Goal: Register for event/course

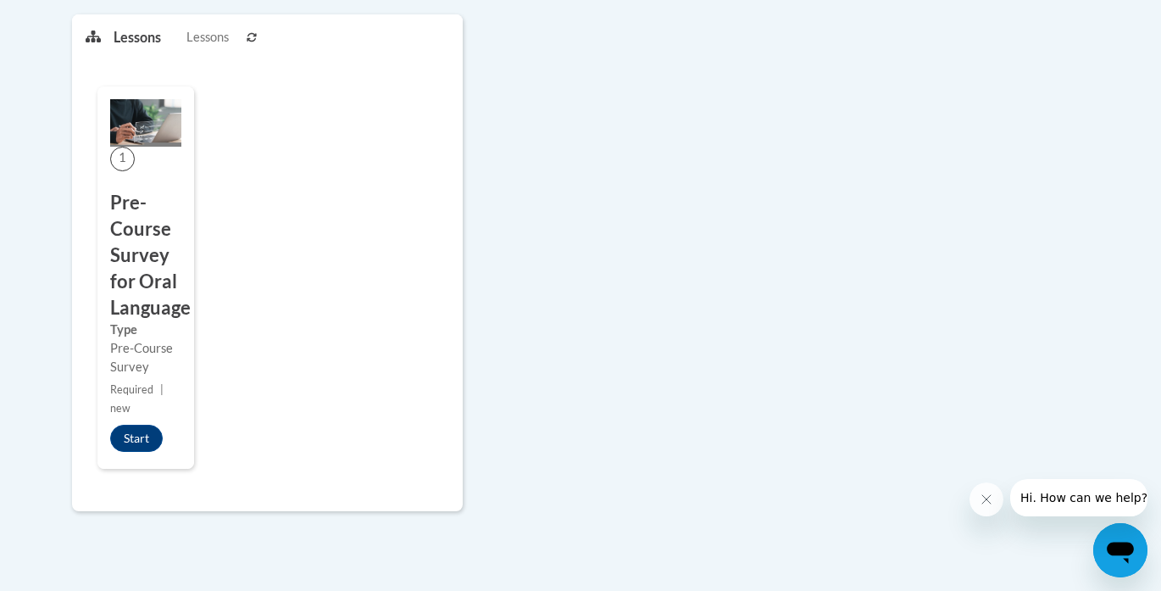
scroll to position [426, 0]
click at [143, 436] on button "Start" at bounding box center [136, 440] width 53 height 27
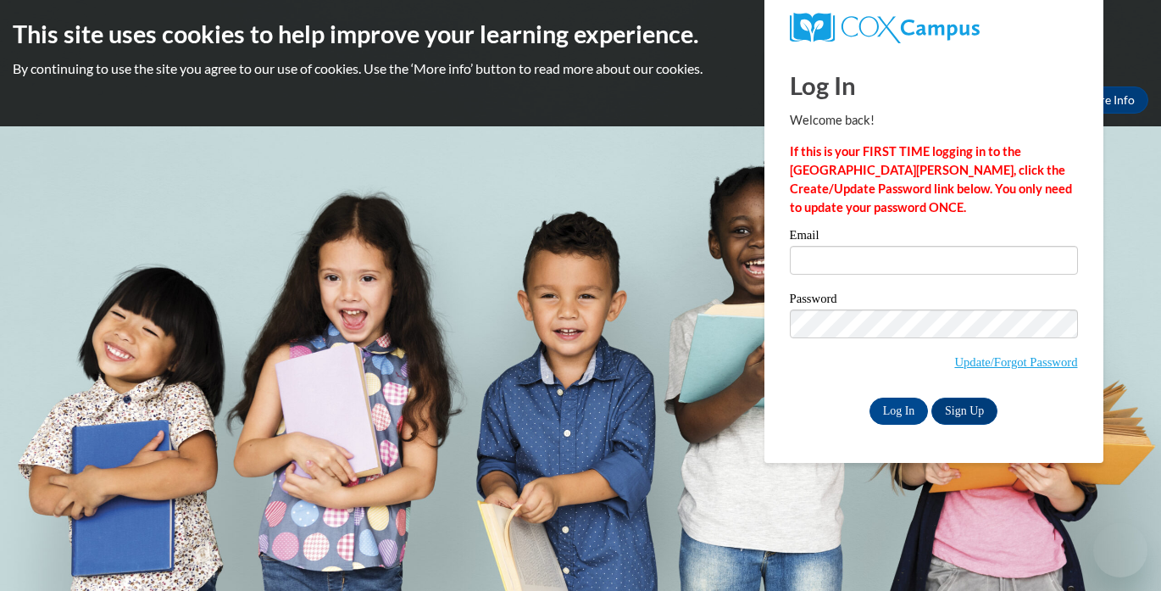
click at [815, 242] on label "Email" at bounding box center [934, 237] width 288 height 17
click at [815, 246] on input "Email" at bounding box center [934, 260] width 288 height 29
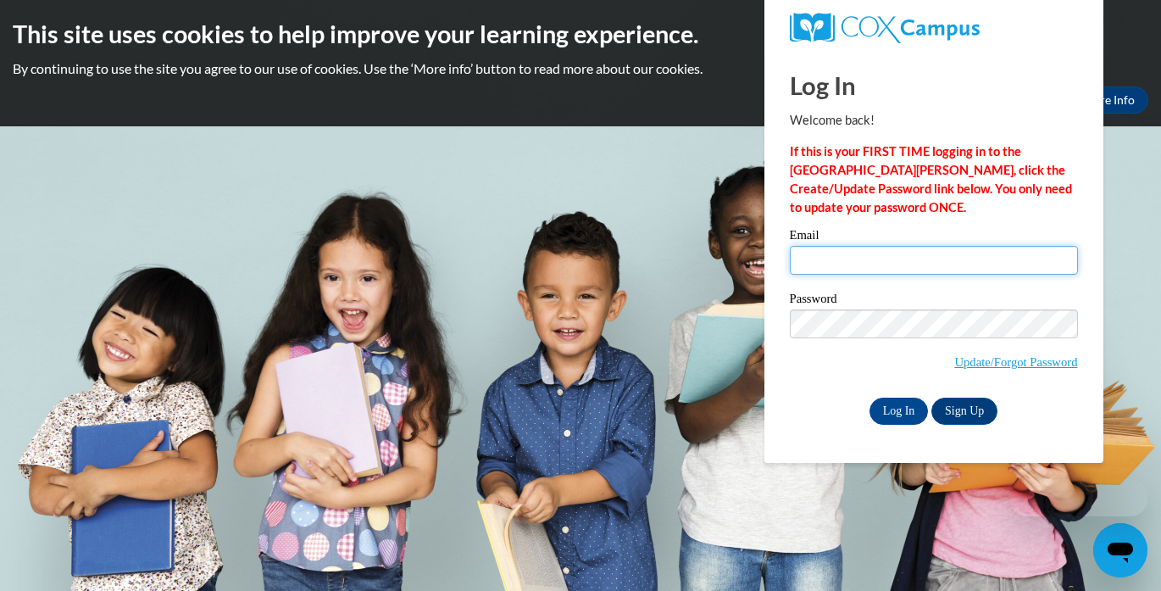
type input "carrie.gardipee@franklin.k12.wi.us"
click at [823, 259] on input "carrie.gardipee@franklin.k12.wi.us" at bounding box center [934, 260] width 288 height 29
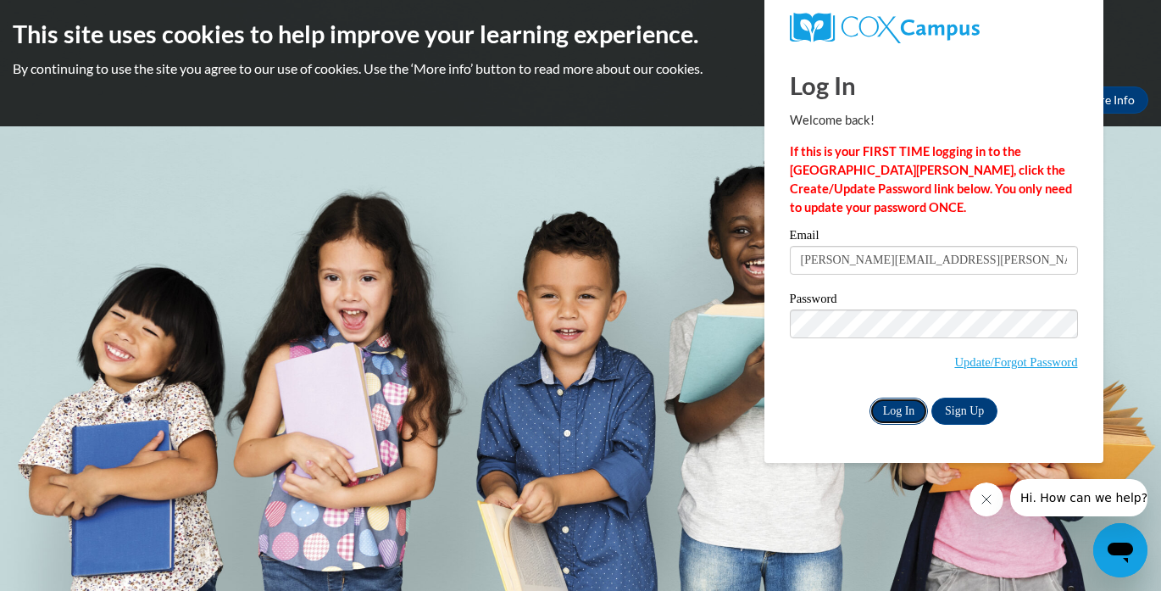
click at [887, 415] on input "Log In" at bounding box center [899, 410] width 59 height 27
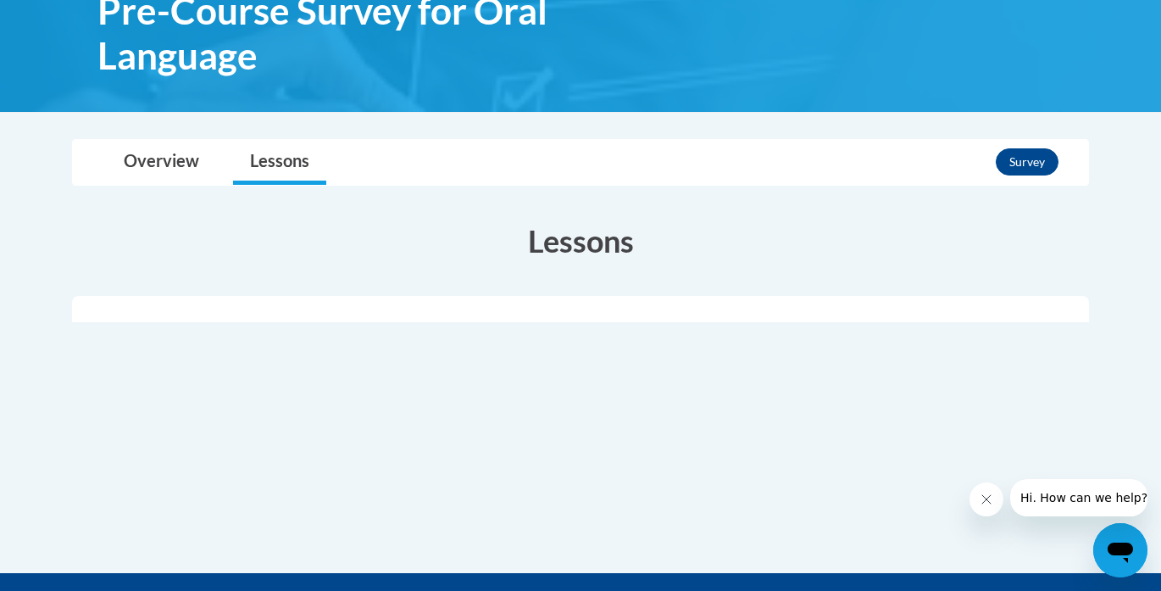
scroll to position [280, 0]
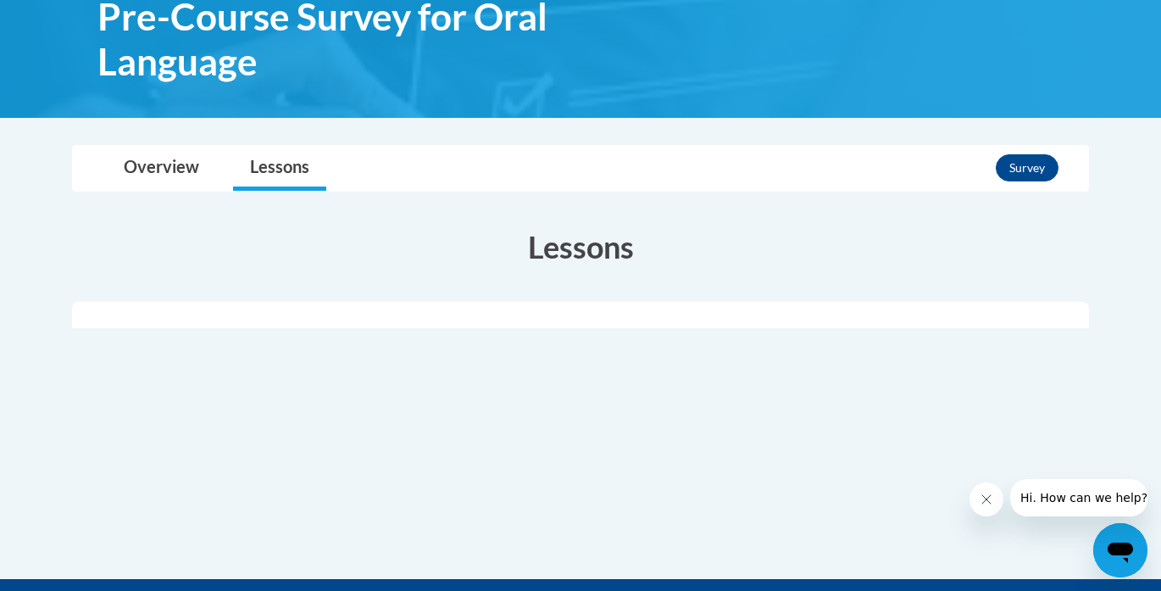
click at [564, 275] on div "Lessons Active Your Progress" at bounding box center [580, 342] width 1042 height 268
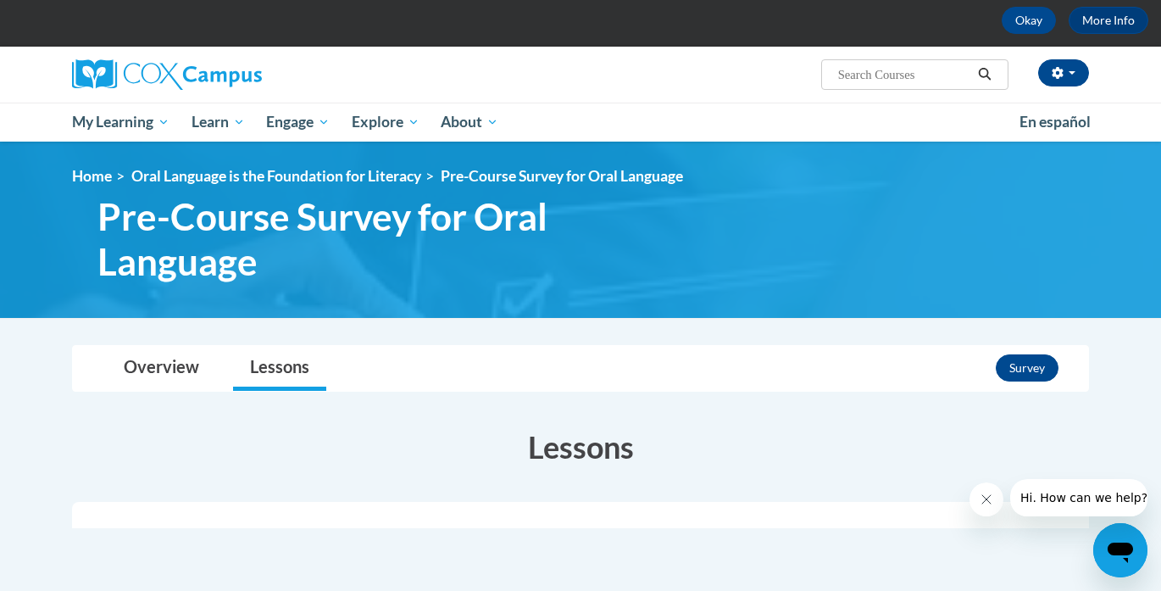
scroll to position [81, 0]
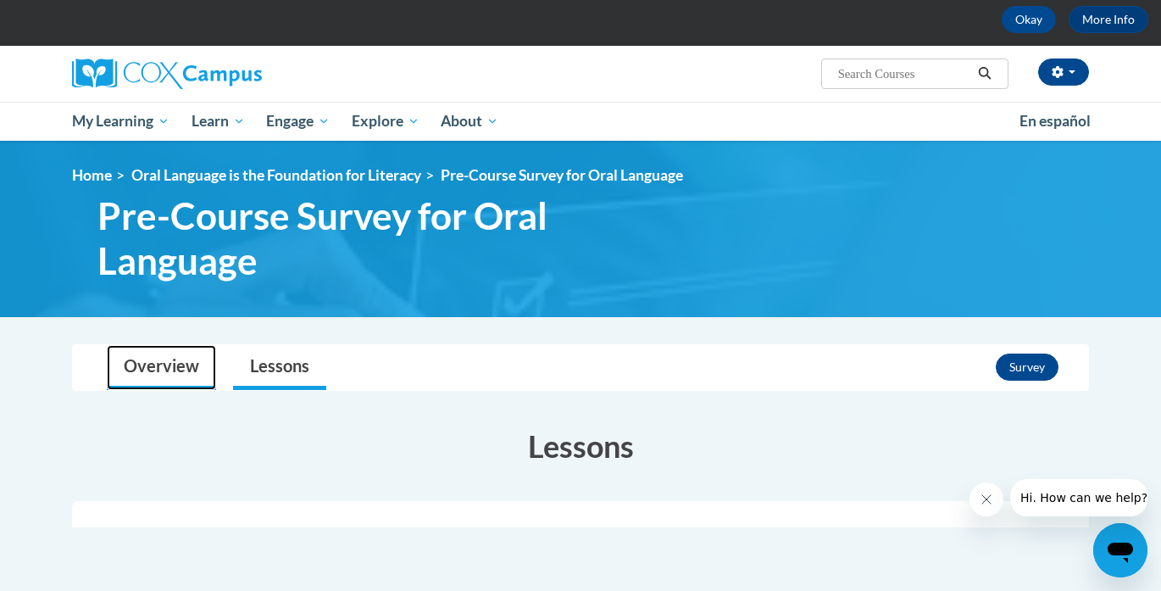
click at [174, 363] on link "Overview" at bounding box center [161, 367] width 109 height 45
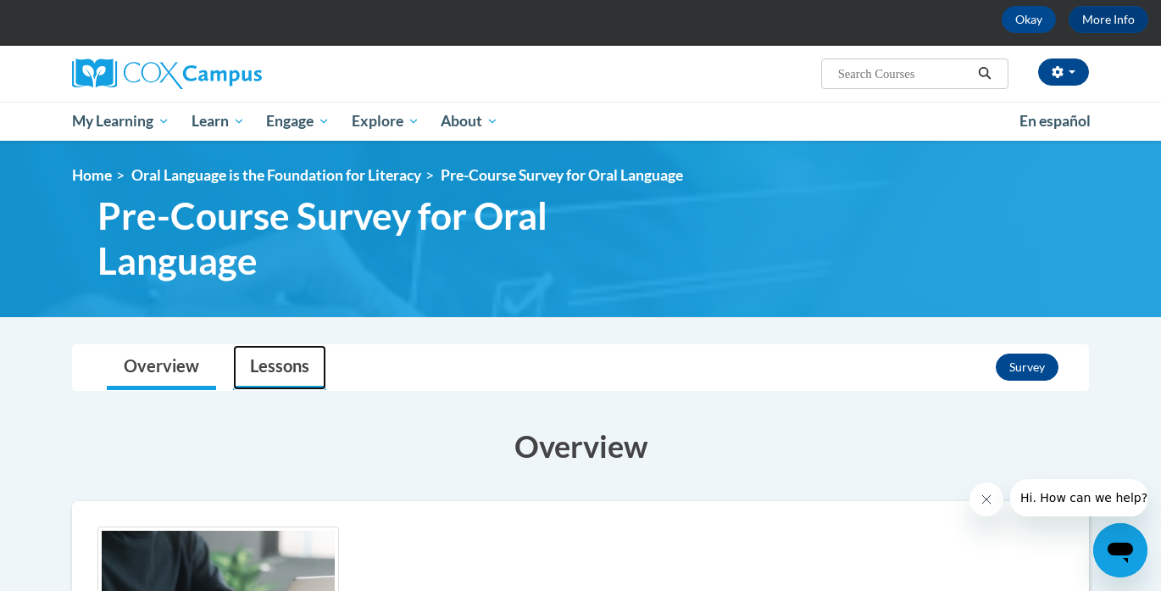
click at [276, 369] on link "Lessons" at bounding box center [279, 367] width 93 height 45
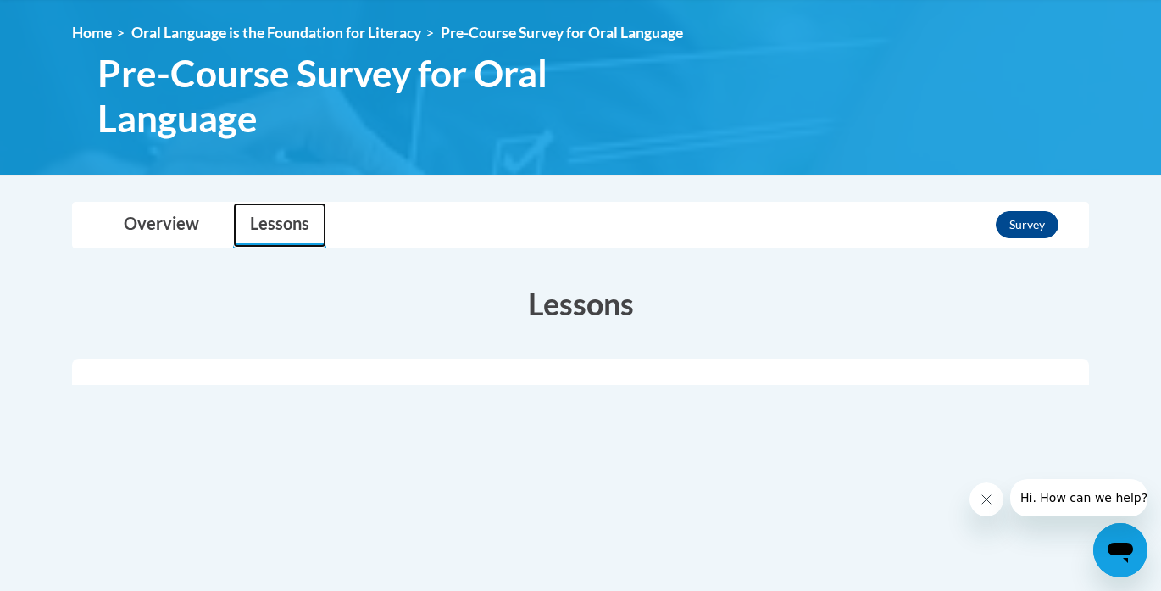
scroll to position [227, 0]
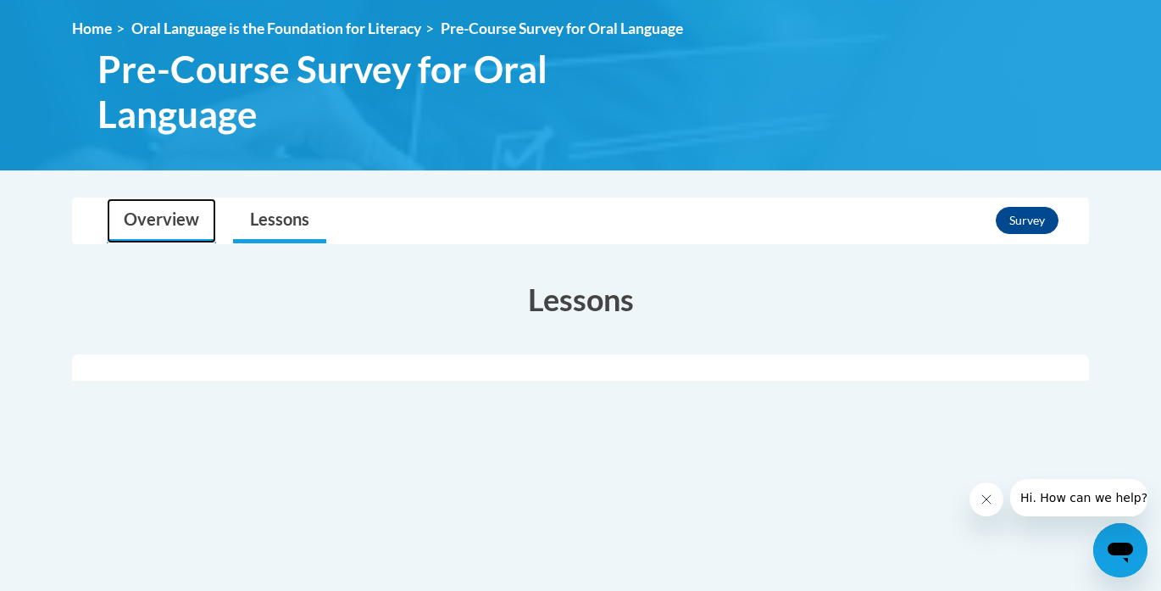
click at [160, 212] on link "Overview" at bounding box center [161, 220] width 109 height 45
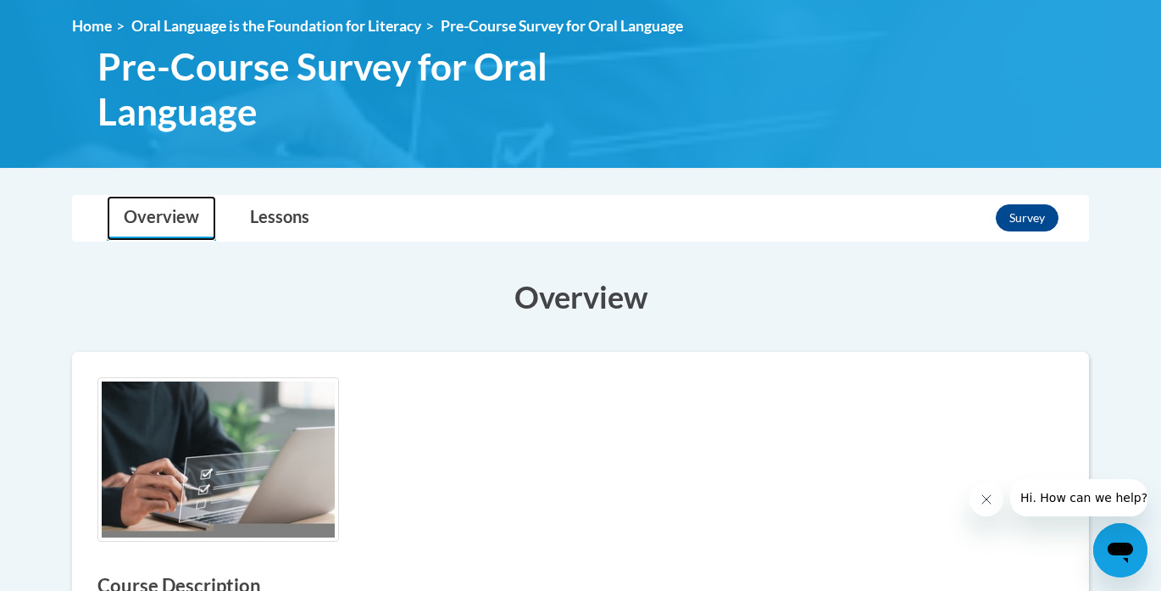
scroll to position [232, 0]
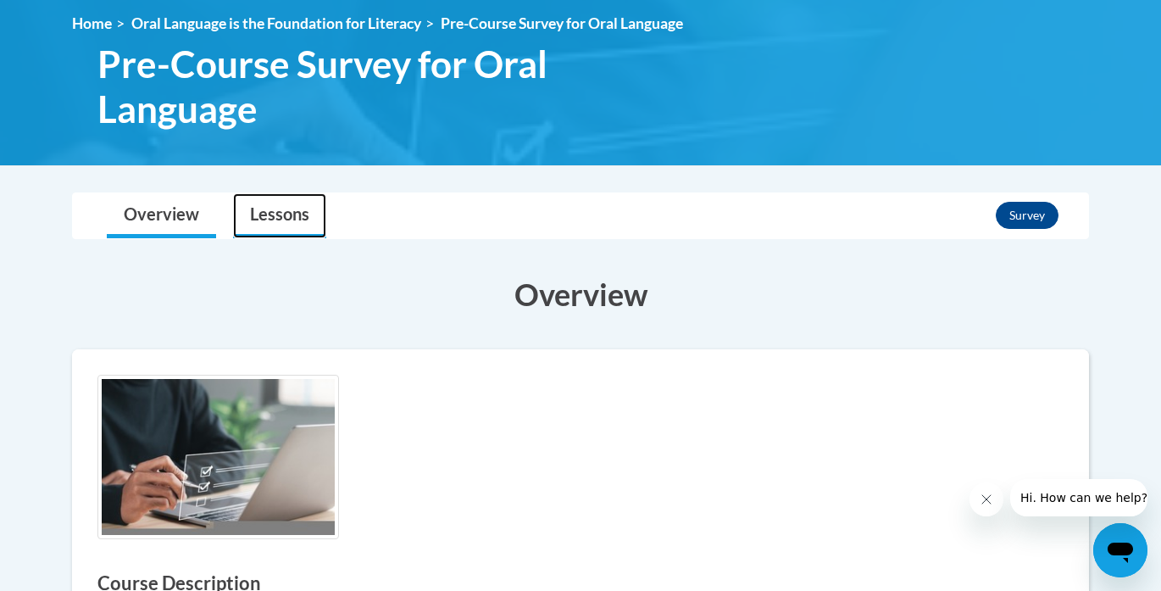
click at [281, 209] on link "Lessons" at bounding box center [279, 215] width 93 height 45
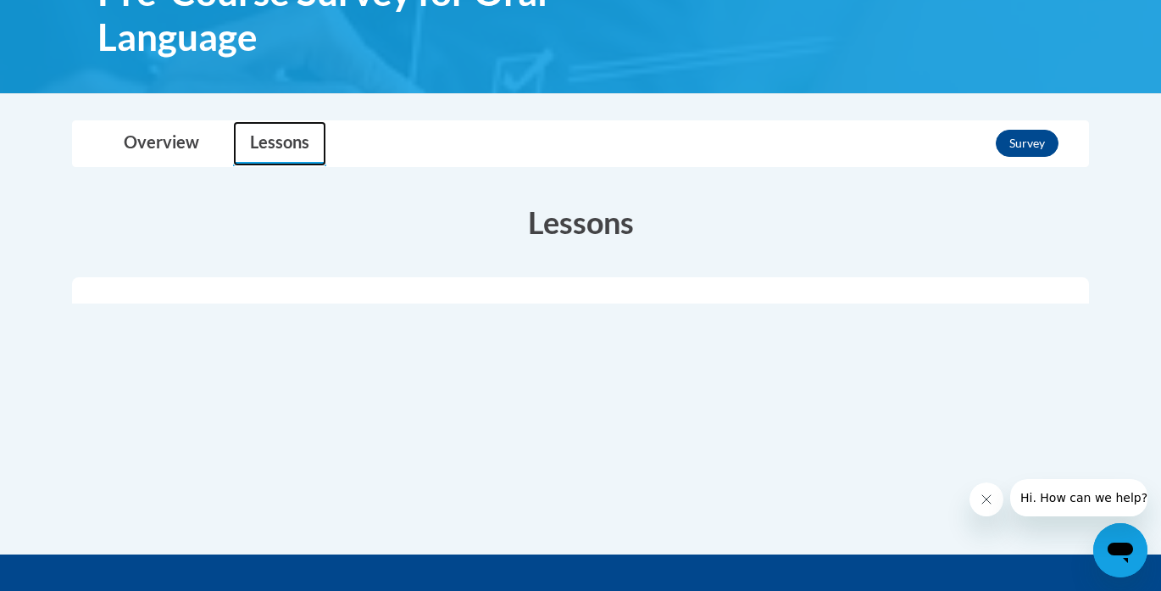
scroll to position [308, 0]
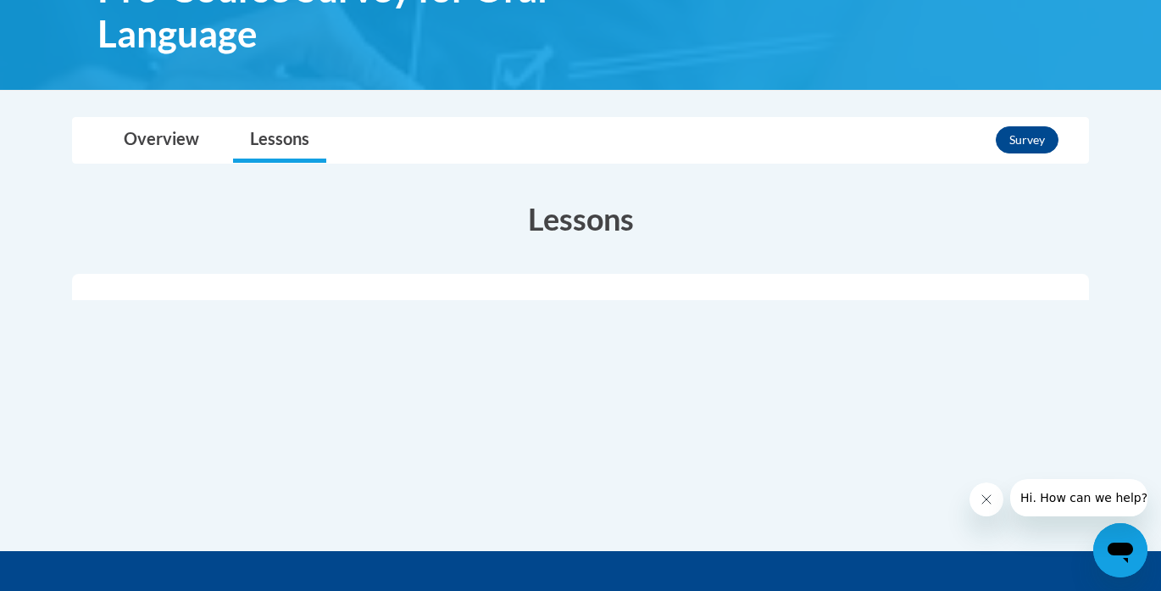
click at [577, 228] on h3 "Lessons" at bounding box center [580, 218] width 1017 height 42
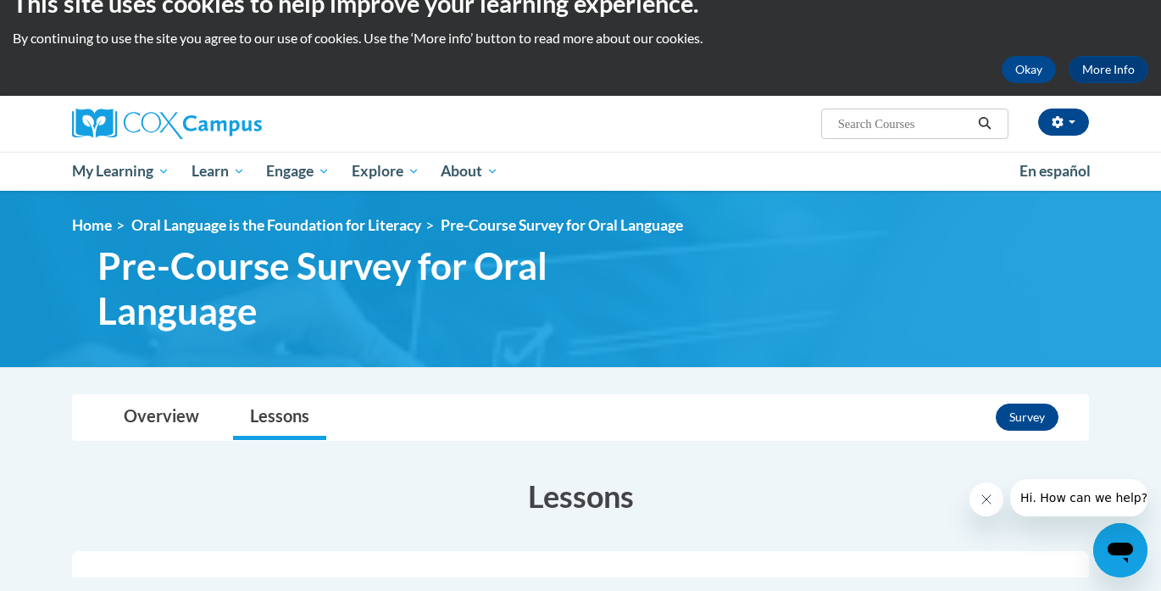
scroll to position [0, 0]
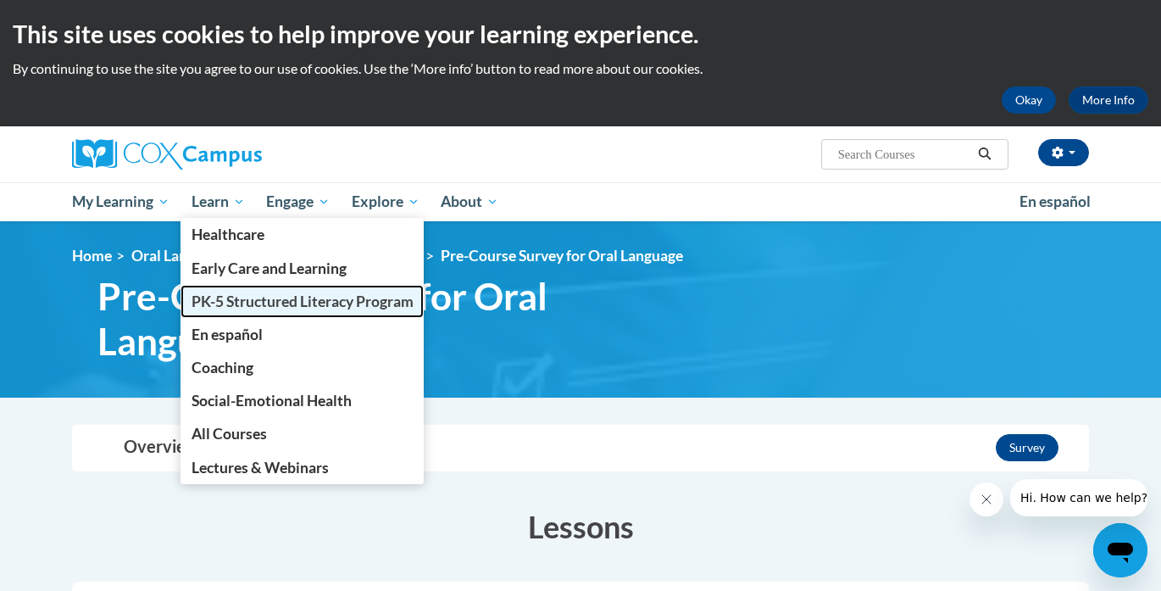
click at [237, 294] on span "PK-5 Structured Literacy Program" at bounding box center [303, 301] width 222 height 18
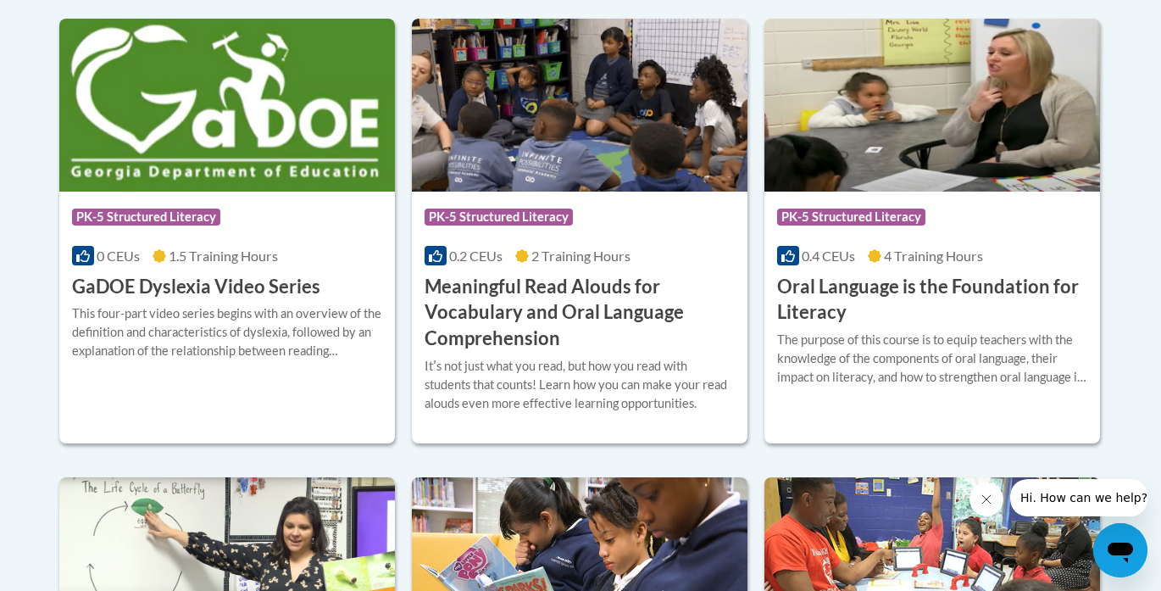
scroll to position [1171, 0]
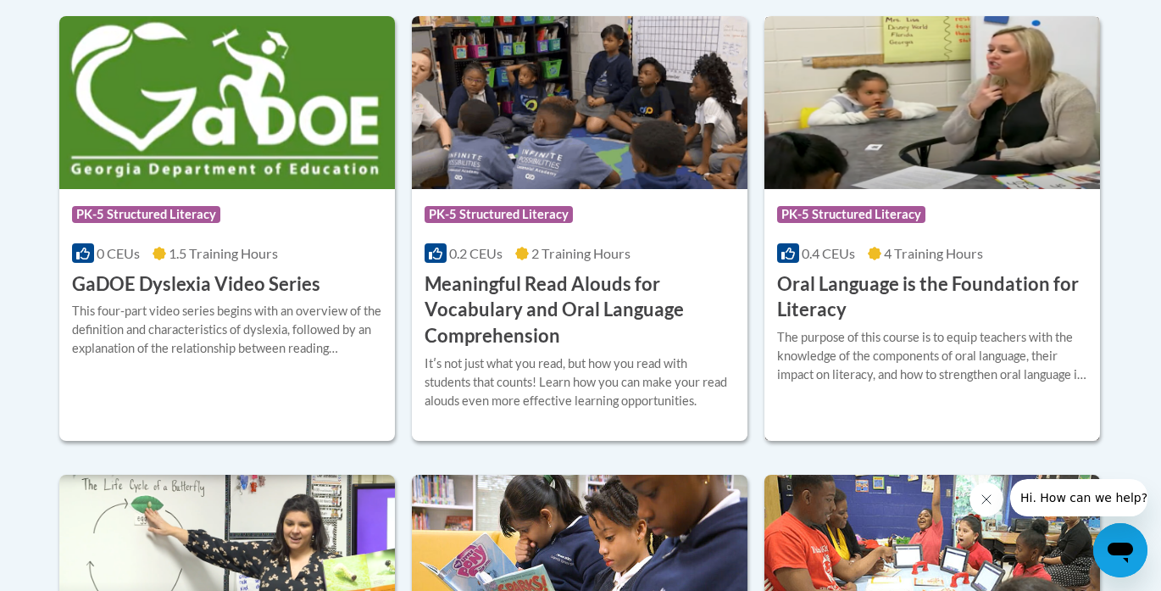
click at [831, 237] on div "Course Category: PK-5 Structured Literacy 0.4 CEUs 4 Training Hours COURSE Oral…" at bounding box center [932, 256] width 336 height 135
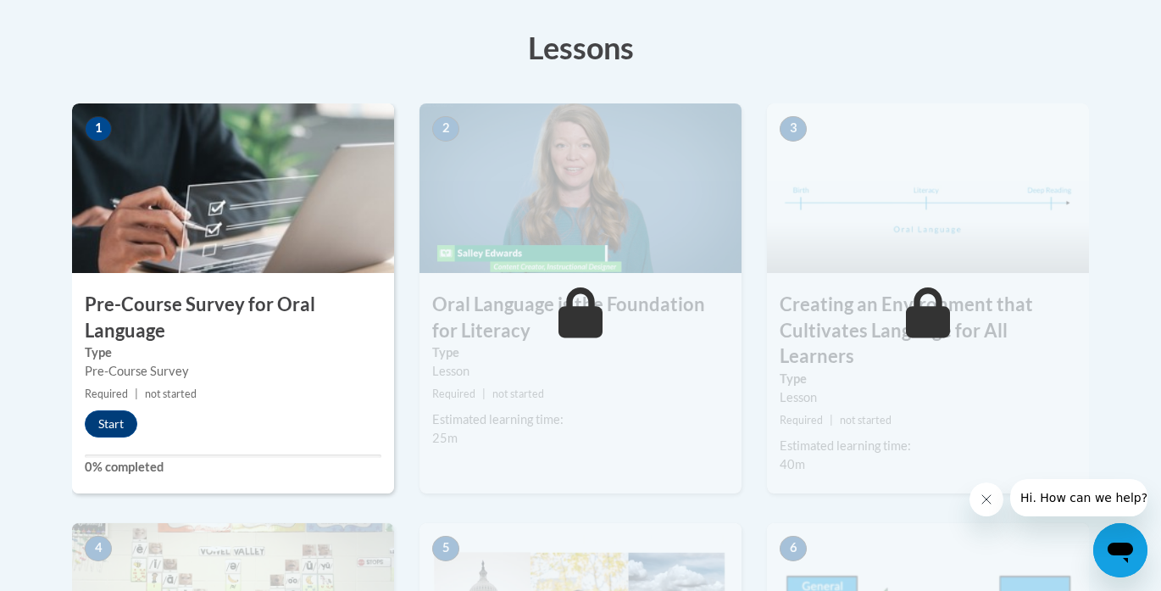
scroll to position [467, 0]
click at [112, 431] on button "Start" at bounding box center [111, 422] width 53 height 27
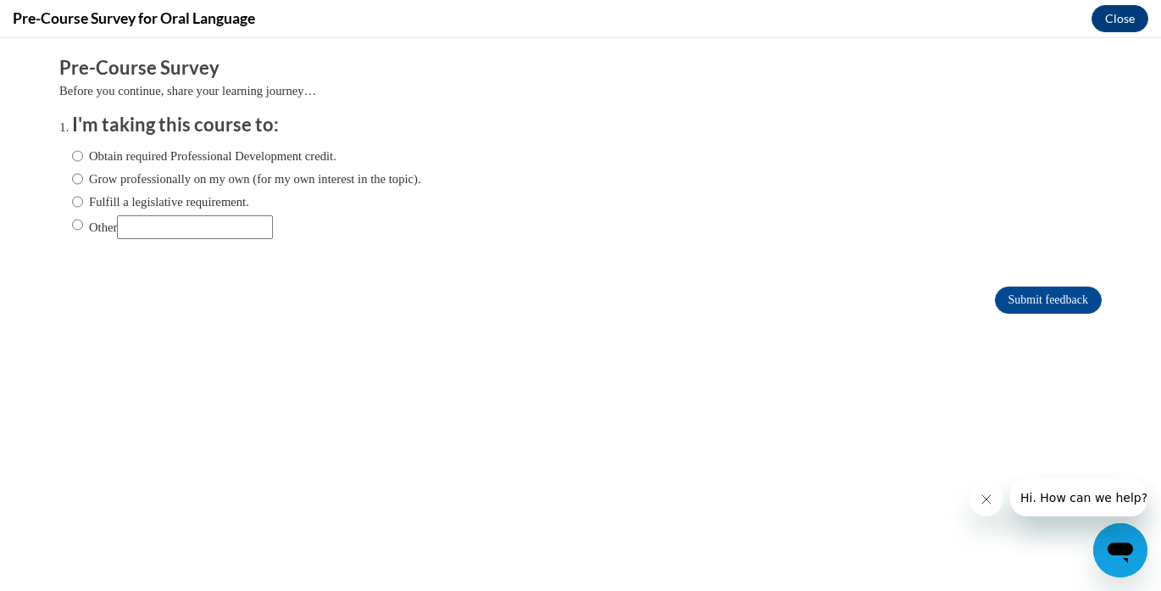
scroll to position [0, 0]
click at [80, 160] on input "Obtain required Professional Development credit." at bounding box center [77, 156] width 11 height 19
radio input "true"
click at [75, 198] on input "Fulfill a legislative requirement." at bounding box center [77, 201] width 11 height 19
radio input "true"
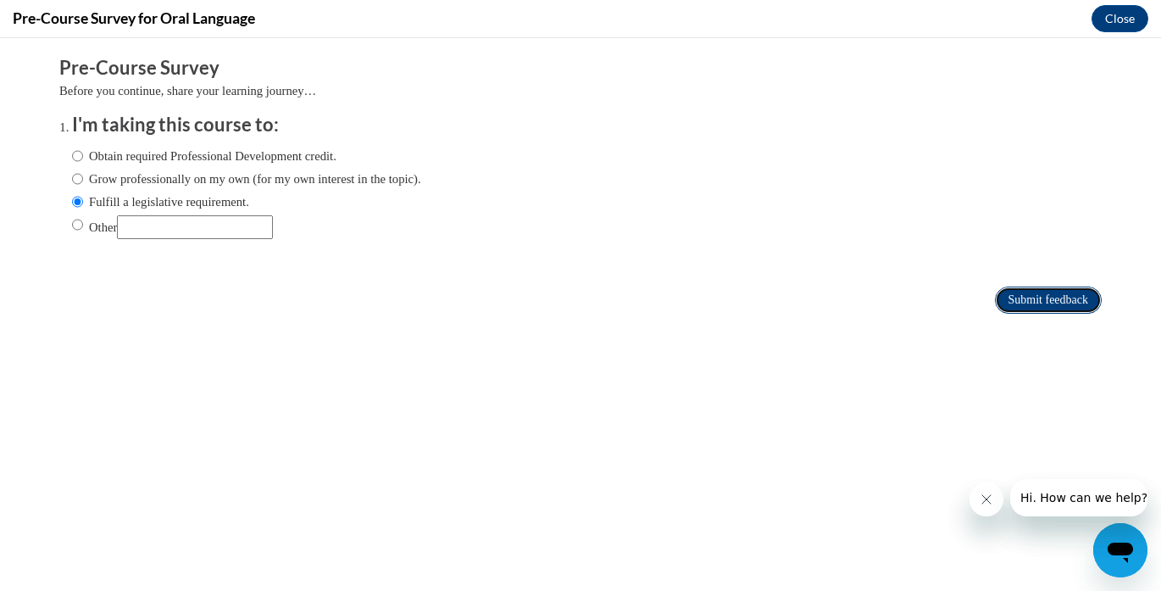
click at [1043, 296] on input "Submit feedback" at bounding box center [1048, 299] width 107 height 27
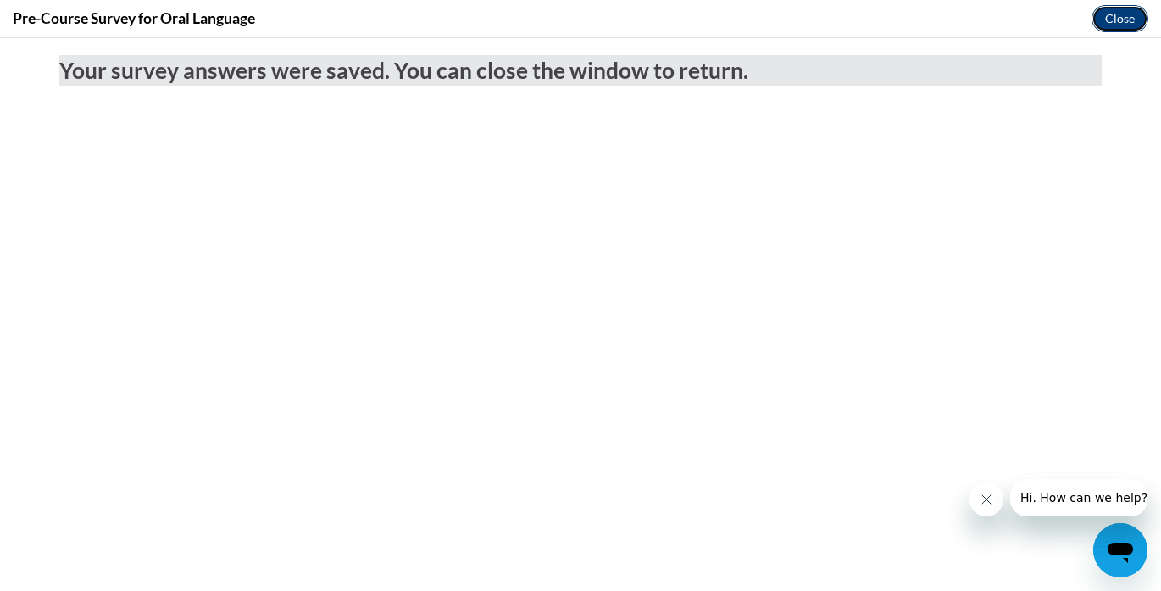
click at [1132, 20] on button "Close" at bounding box center [1120, 18] width 57 height 27
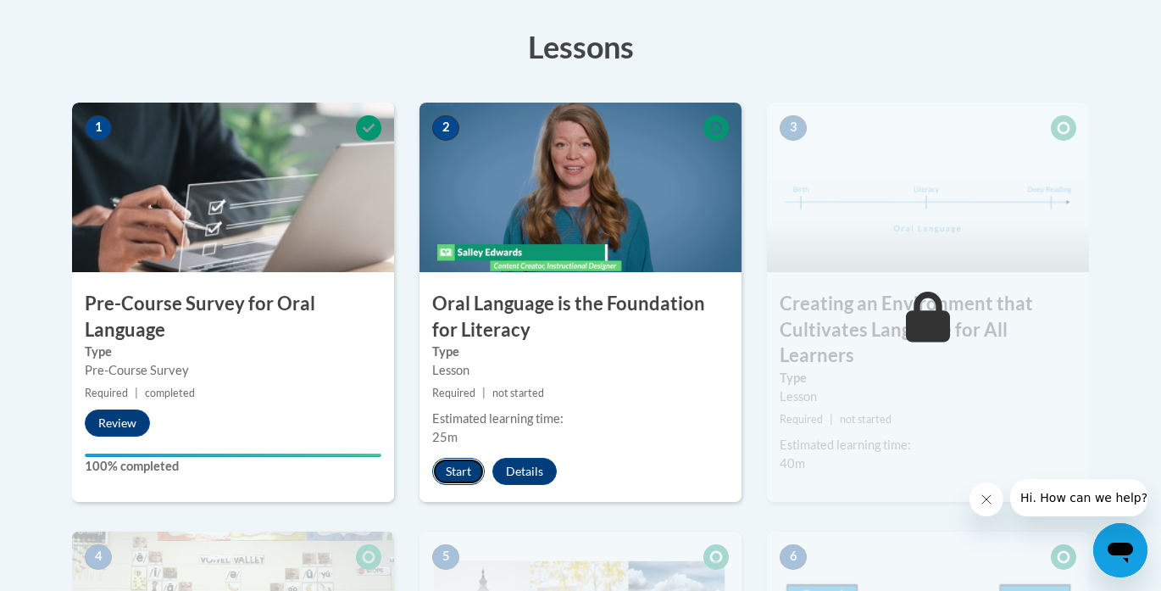
click at [463, 470] on button "Start" at bounding box center [458, 471] width 53 height 27
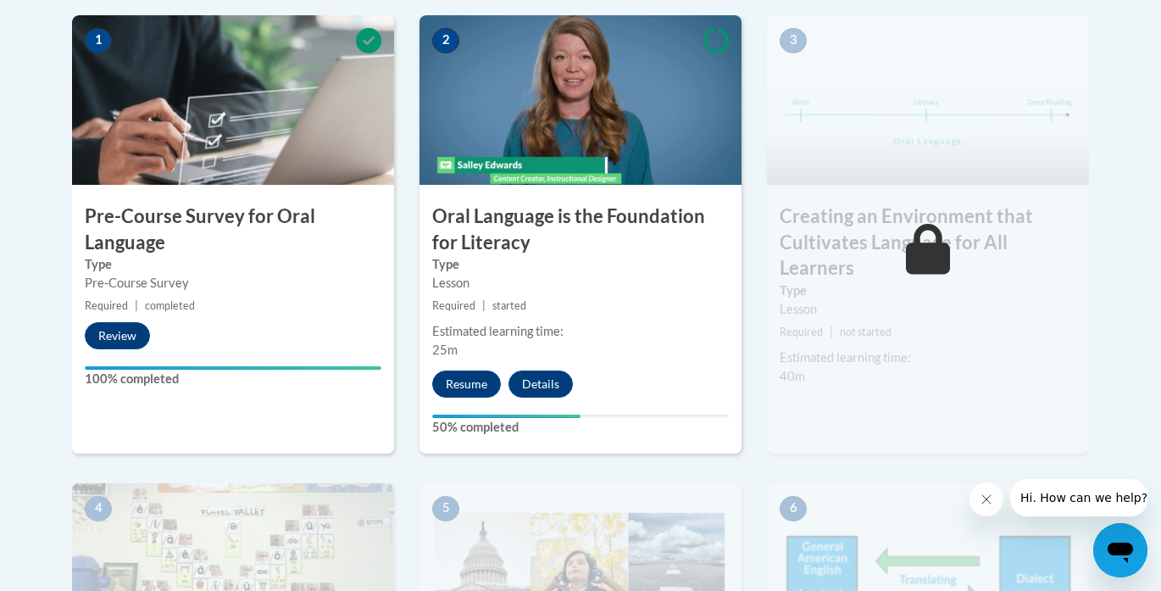
scroll to position [556, 0]
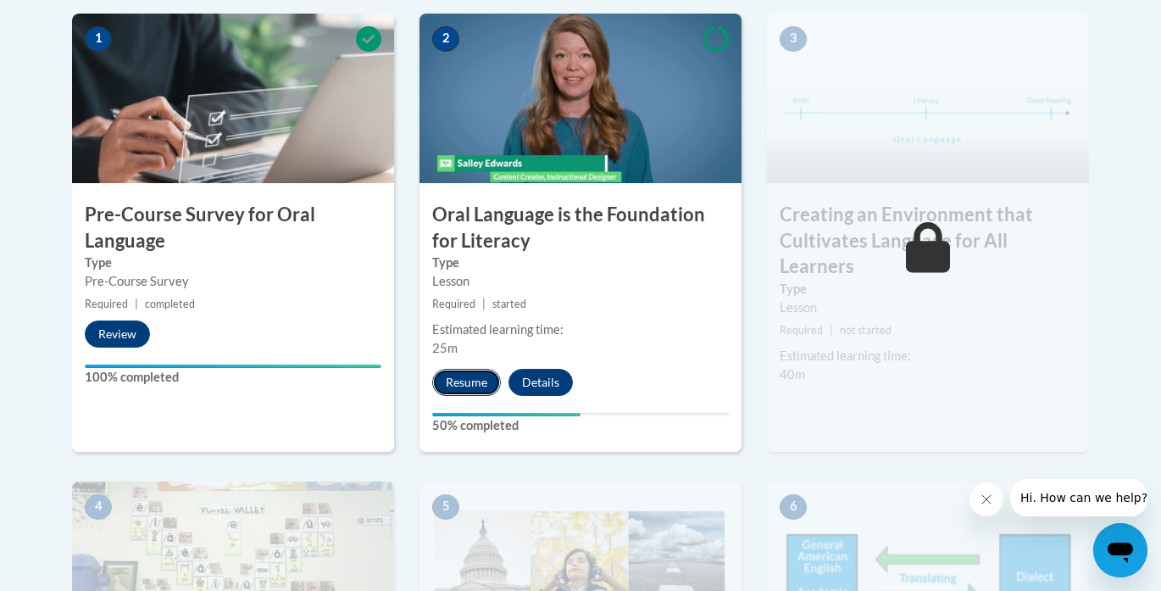
click at [471, 379] on button "Resume" at bounding box center [466, 382] width 69 height 27
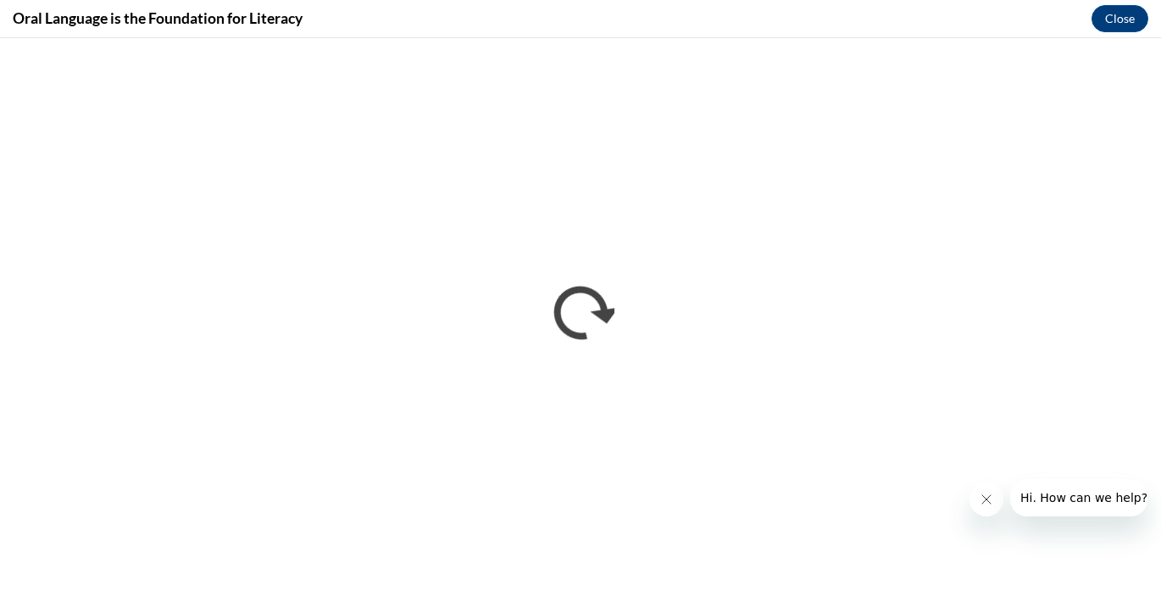
scroll to position [0, 0]
click at [985, 494] on icon "Close message from company" at bounding box center [987, 499] width 14 height 14
